Goal: Task Accomplishment & Management: Manage account settings

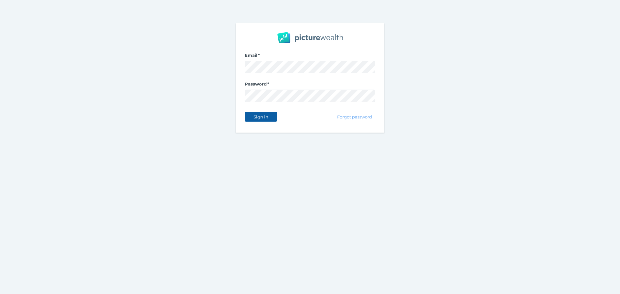
click at [261, 114] on button "Sign in" at bounding box center [261, 117] width 32 height 10
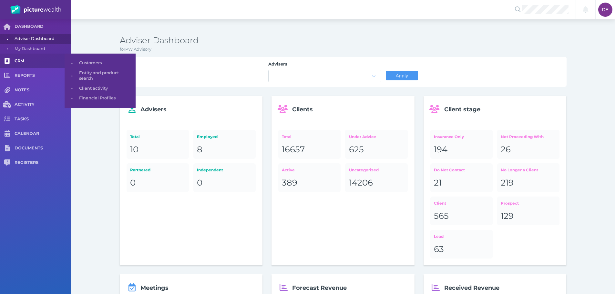
click at [31, 64] on link "CRM" at bounding box center [35, 61] width 71 height 15
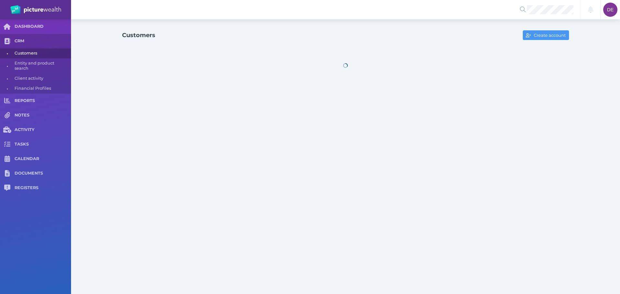
select select "25"
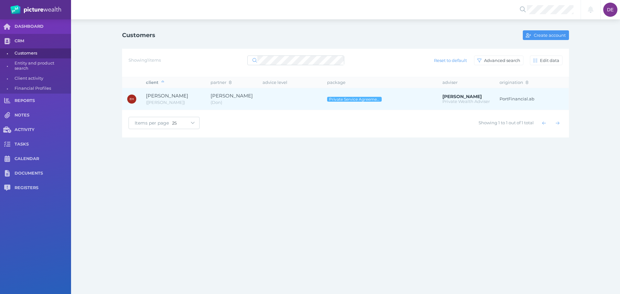
click at [193, 102] on span "( [PERSON_NAME] )" at bounding box center [173, 102] width 55 height 6
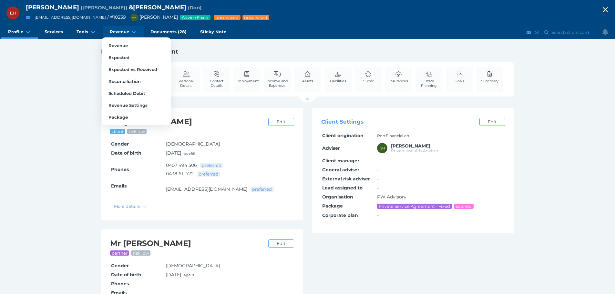
click at [137, 28] on link "Revenue" at bounding box center [123, 32] width 41 height 13
select select "25"
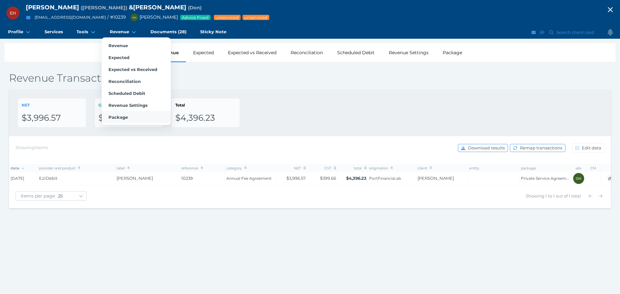
click at [131, 120] on link "Package" at bounding box center [136, 117] width 69 height 12
